Goal: Register for event/course

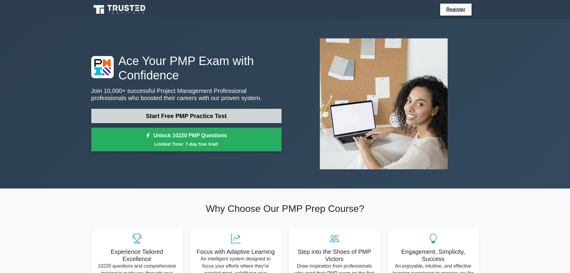
click at [175, 116] on link "Start Free PMP Practice Test" at bounding box center [186, 116] width 190 height 14
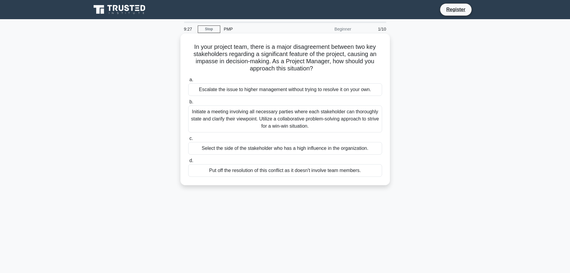
click at [202, 110] on div "Initiate a meeting involving all necessary parties where each stakeholder can t…" at bounding box center [285, 118] width 194 height 27
click at [188, 104] on input "b. Initiate a meeting involving all necessary parties where each stakeholder ca…" at bounding box center [188, 102] width 0 height 4
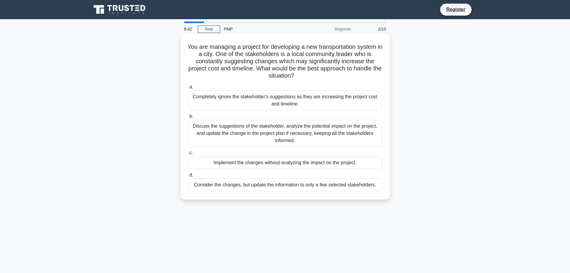
click at [212, 133] on div "Discuss the suggestions of the stakeholder, analyze the potential impact on the…" at bounding box center [285, 133] width 194 height 27
click at [188, 118] on input "b. Discuss the suggestions of the stakeholder, analyze the potential impact on …" at bounding box center [188, 116] width 0 height 4
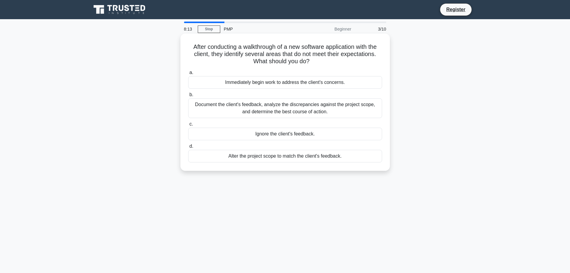
click at [205, 108] on div "Document the client's feedback, analyze the discrepancies against the project s…" at bounding box center [285, 108] width 194 height 20
click at [188, 97] on input "b. Document the client's feedback, analyze the discrepancies against the projec…" at bounding box center [188, 95] width 0 height 4
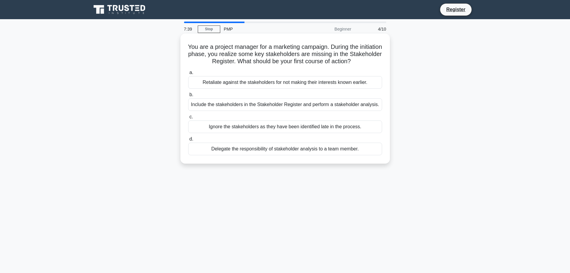
click at [195, 102] on div "Include the stakeholders in the Stakeholder Register and perform a stakeholder …" at bounding box center [285, 104] width 194 height 13
click at [188, 97] on input "b. Include the stakeholders in the Stakeholder Register and perform a stakehold…" at bounding box center [188, 95] width 0 height 4
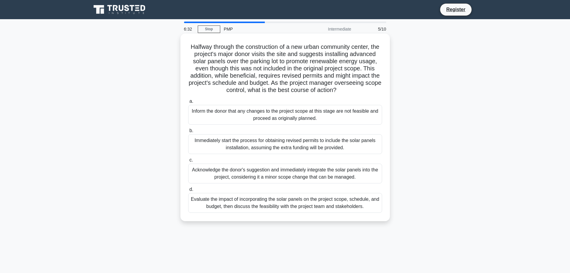
click at [215, 210] on div "Evaluate the impact of incorporating the solar panels on the project scope, sch…" at bounding box center [285, 203] width 194 height 20
click at [188, 191] on input "d. Evaluate the impact of incorporating the solar panels on the project scope, …" at bounding box center [188, 189] width 0 height 4
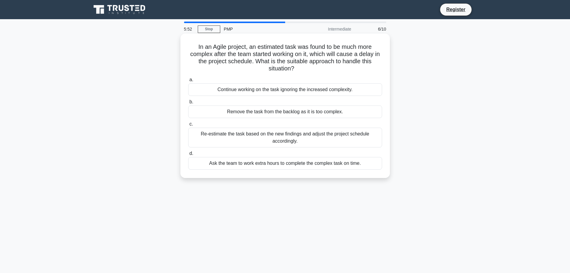
click at [232, 138] on div "Re-estimate the task based on the new findings and adjust the project schedule …" at bounding box center [285, 138] width 194 height 20
click at [188, 126] on input "c. Re-estimate the task based on the new findings and adjust the project schedu…" at bounding box center [188, 124] width 0 height 4
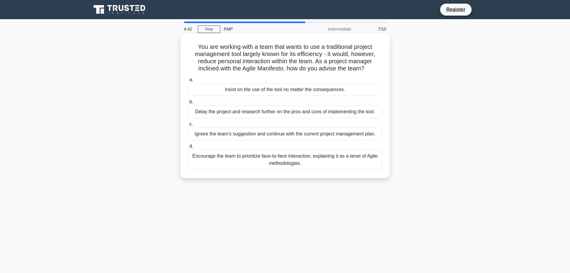
click at [233, 157] on div "Encourage the team to prioritize face-to-face interaction, explaining it as a t…" at bounding box center [285, 160] width 194 height 20
click at [188, 148] on input "d. Encourage the team to prioritize face-to-face interaction, explaining it as …" at bounding box center [188, 146] width 0 height 4
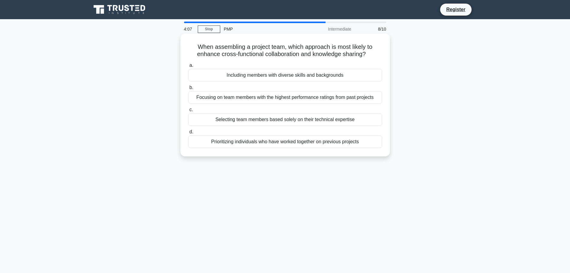
click at [246, 76] on div "Including members with diverse skills and backgrounds" at bounding box center [285, 75] width 194 height 13
click at [188, 67] on input "a. Including members with diverse skills and backgrounds" at bounding box center [188, 65] width 0 height 4
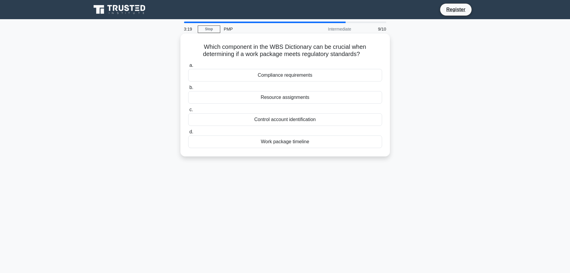
click at [288, 75] on div "Compliance requirements" at bounding box center [285, 75] width 194 height 13
click at [188, 67] on input "a. Compliance requirements" at bounding box center [188, 65] width 0 height 4
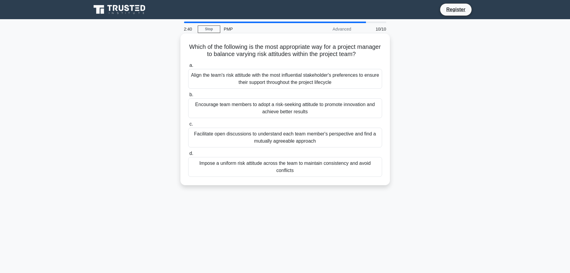
click at [263, 136] on div "Facilitate open discussions to understand each team member's perspective and fi…" at bounding box center [285, 138] width 194 height 20
click at [188, 126] on input "c. Facilitate open discussions to understand each team member's perspective and…" at bounding box center [188, 124] width 0 height 4
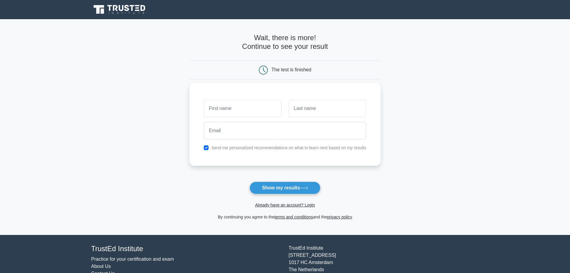
click at [218, 108] on input "text" at bounding box center [243, 108] width 78 height 17
type input "Regine"
click at [304, 109] on input "text" at bounding box center [328, 108] width 78 height 17
type input "Hurlock"
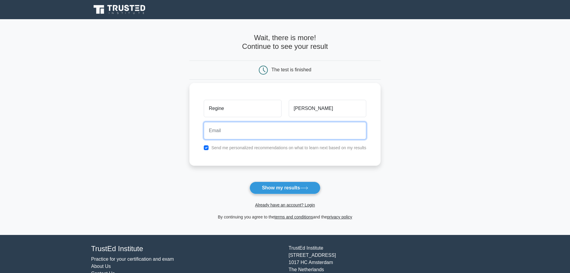
click at [221, 132] on input "email" at bounding box center [285, 130] width 163 height 17
type input "reginaweathershurlock@gmail.com"
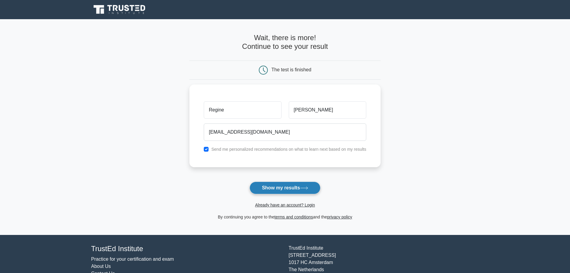
click at [293, 188] on button "Show my results" at bounding box center [285, 187] width 71 height 13
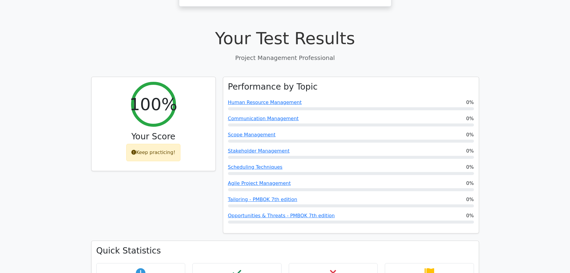
scroll to position [172, 0]
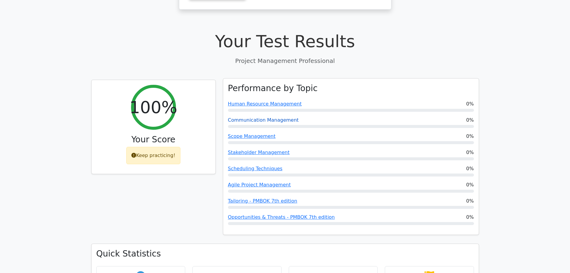
click at [244, 117] on link "Communication Management" at bounding box center [263, 120] width 71 height 6
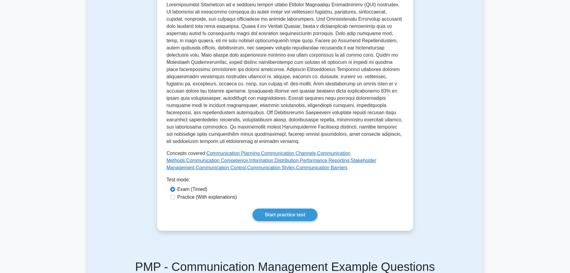
scroll to position [176, 0]
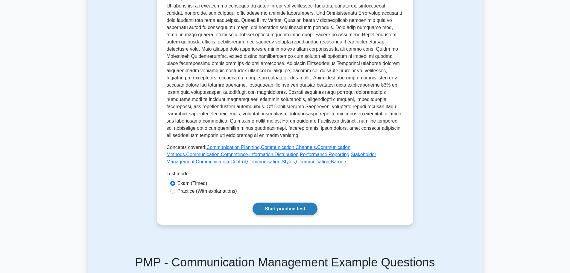
click at [271, 202] on link "Start practice test" at bounding box center [285, 208] width 65 height 13
